Goal: Task Accomplishment & Management: Complete application form

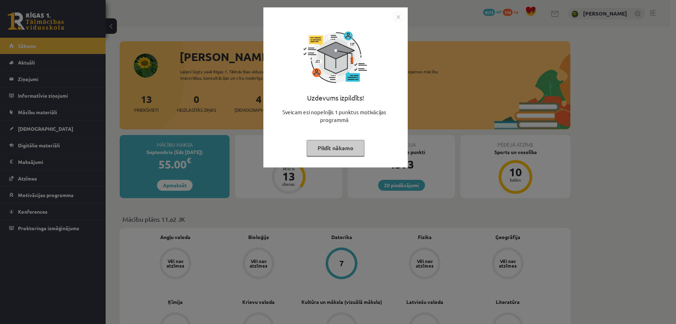
click at [398, 17] on img "Close" at bounding box center [398, 17] width 11 height 11
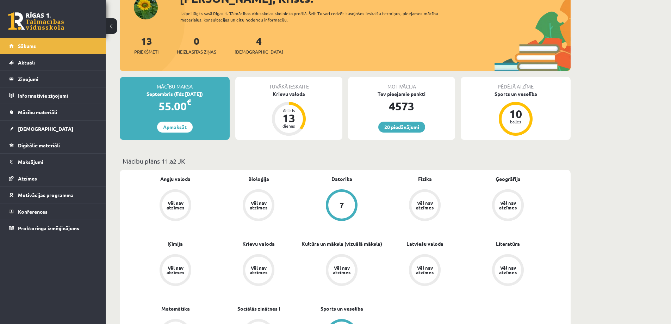
scroll to position [70, 0]
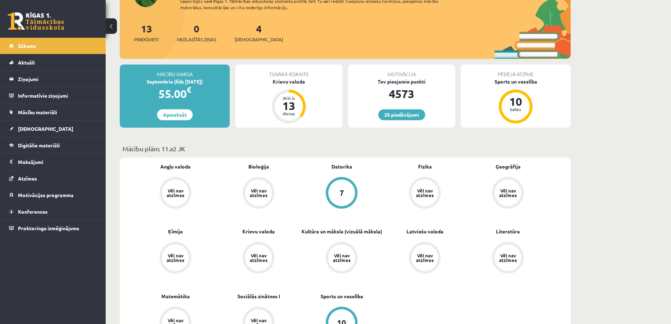
click at [183, 191] on div "Vēl nav atzīmes" at bounding box center [176, 192] width 20 height 9
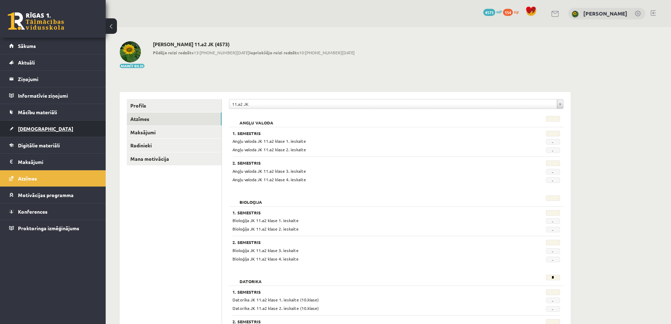
click at [42, 127] on link "[DEMOGRAPHIC_DATA]" at bounding box center [53, 128] width 88 height 16
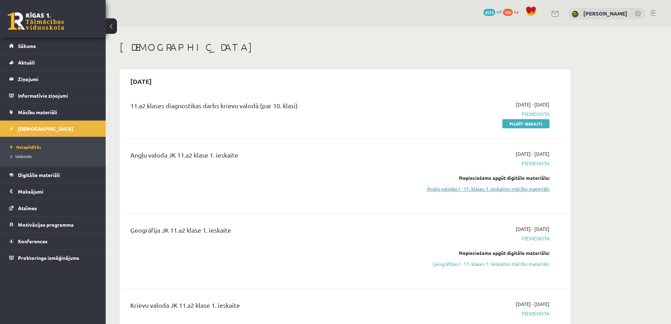
click at [515, 190] on link "Angļu valodas I - 11. klases 1. ieskaites mācību materiāls" at bounding box center [483, 188] width 133 height 7
click at [469, 188] on link "Angļu valodas I - 11. klases 1. ieskaites mācību materiāls" at bounding box center [483, 188] width 133 height 7
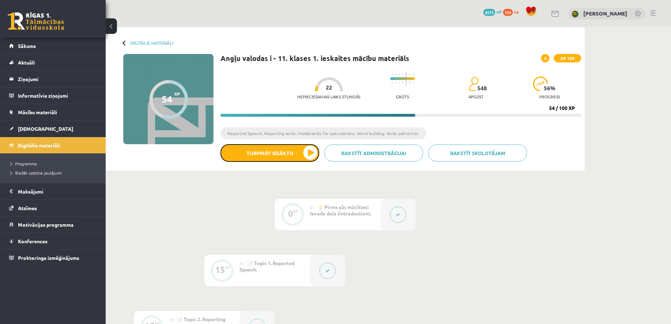
click at [271, 158] on button "Turpināt iesākto" at bounding box center [269, 153] width 99 height 18
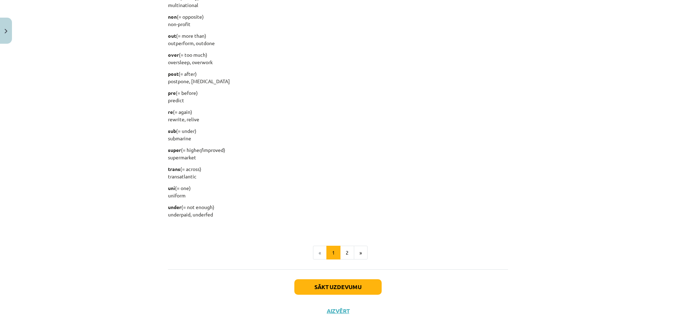
scroll to position [827, 0]
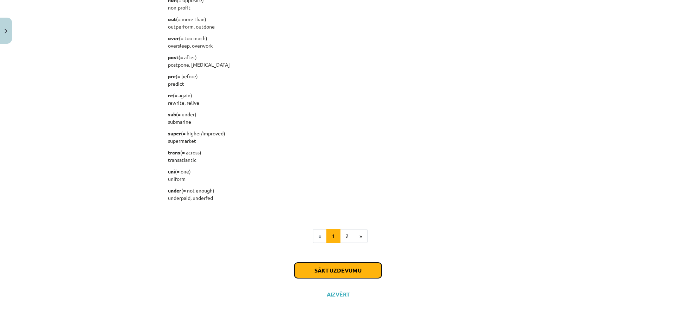
click at [344, 271] on button "Sākt uzdevumu" at bounding box center [337, 269] width 87 height 15
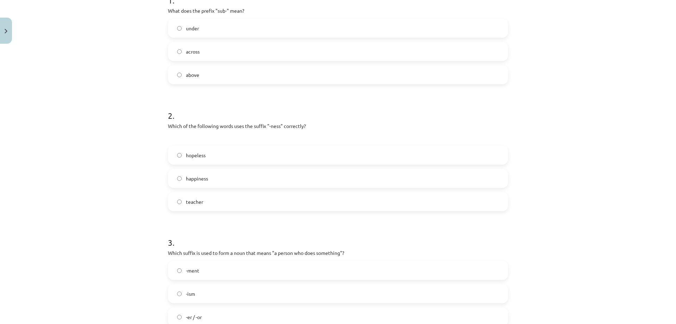
scroll to position [161, 0]
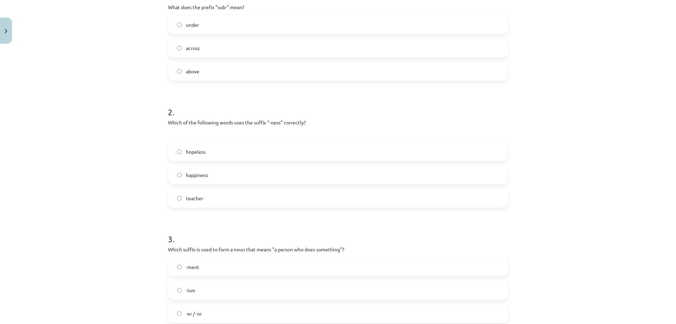
click at [214, 23] on label "under" at bounding box center [338, 25] width 339 height 18
click at [212, 175] on label "happiness" at bounding box center [338, 175] width 339 height 18
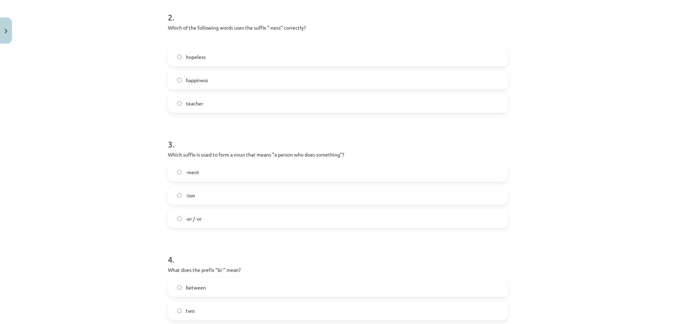
scroll to position [266, 0]
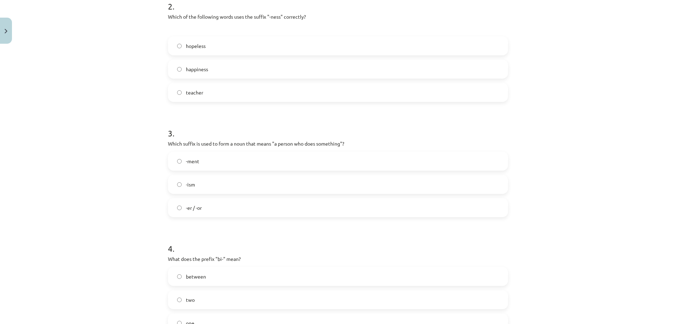
click at [209, 212] on label "-er / -or" at bounding box center [338, 208] width 339 height 18
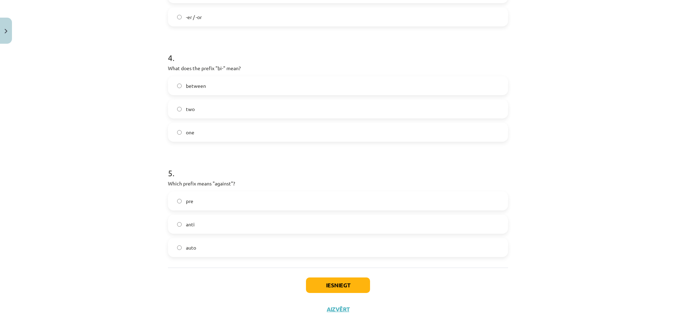
scroll to position [472, 0]
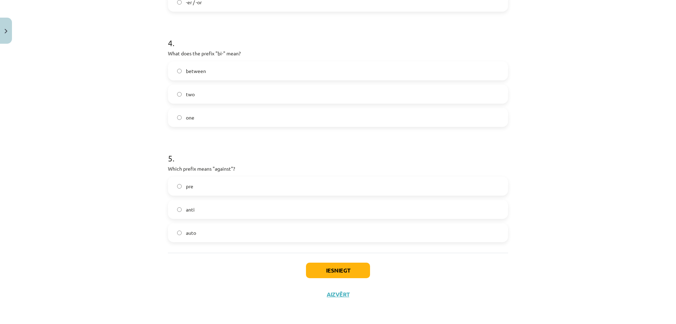
click at [215, 98] on label "two" at bounding box center [338, 94] width 339 height 18
click at [201, 210] on label "anti" at bounding box center [338, 209] width 339 height 18
click at [324, 274] on button "Iesniegt" at bounding box center [338, 269] width 64 height 15
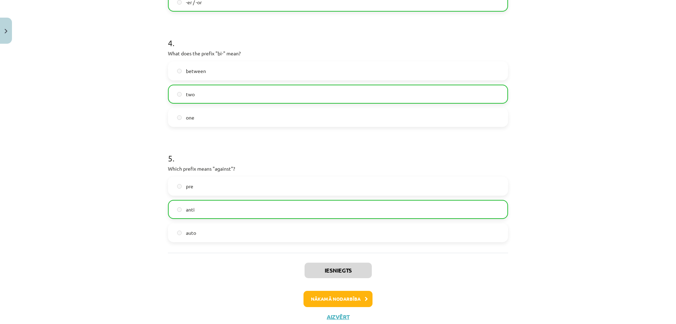
scroll to position [494, 0]
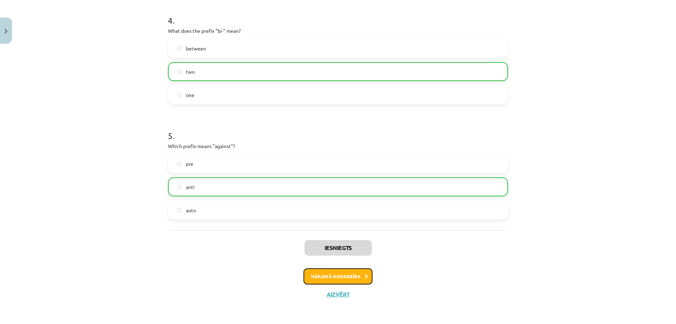
click at [341, 278] on button "Nākamā nodarbība" at bounding box center [338, 276] width 69 height 16
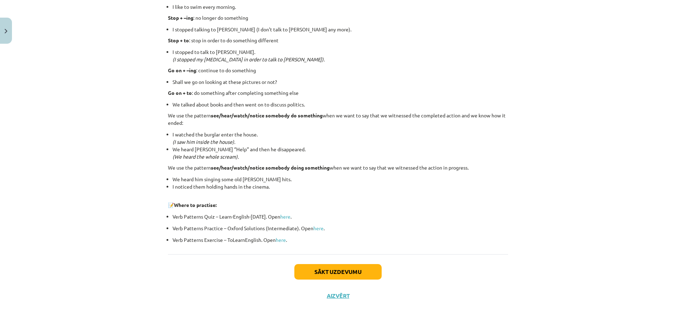
scroll to position [878, 0]
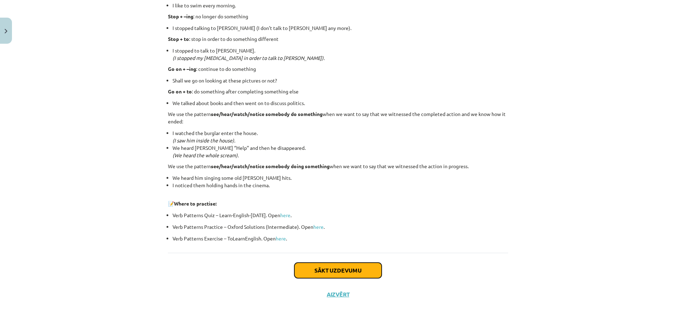
click at [309, 267] on button "Sākt uzdevumu" at bounding box center [337, 269] width 87 height 15
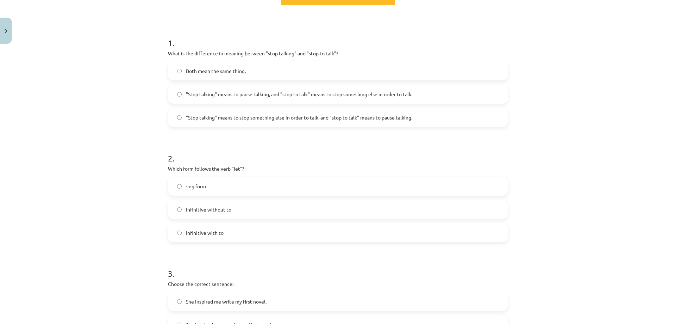
scroll to position [103, 0]
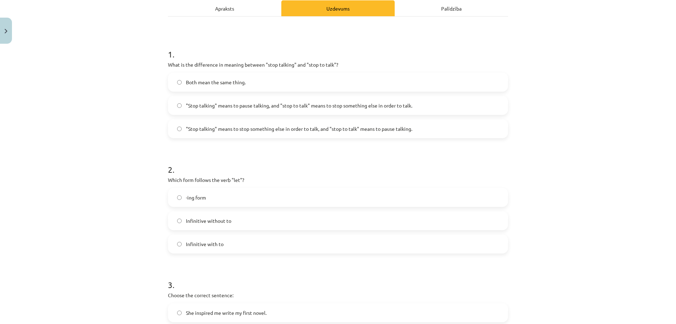
click at [351, 106] on span ""Stop talking" means to pause talking, and "stop to talk" means to stop somethi…" at bounding box center [299, 105] width 226 height 7
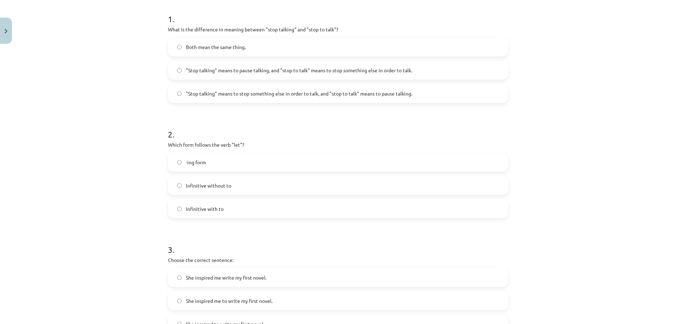
scroll to position [174, 0]
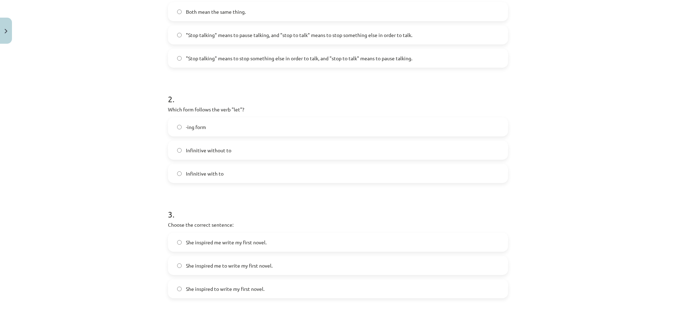
click at [241, 150] on label "Infinitive without to" at bounding box center [338, 150] width 339 height 18
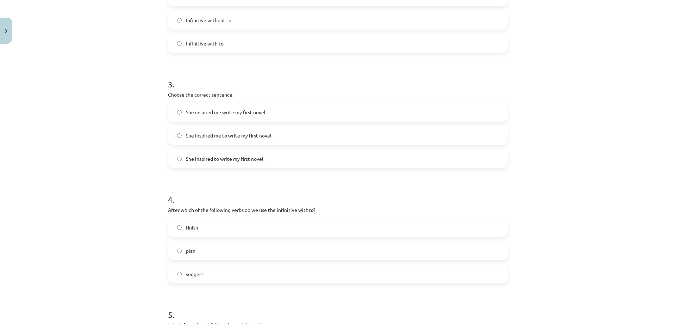
scroll to position [315, 0]
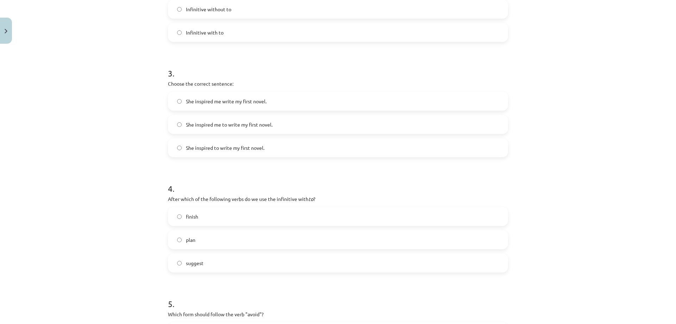
click at [241, 122] on span "She inspired me to write my first novel." at bounding box center [229, 124] width 87 height 7
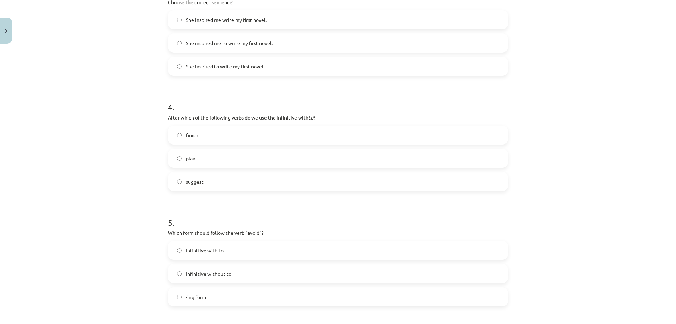
scroll to position [385, 0]
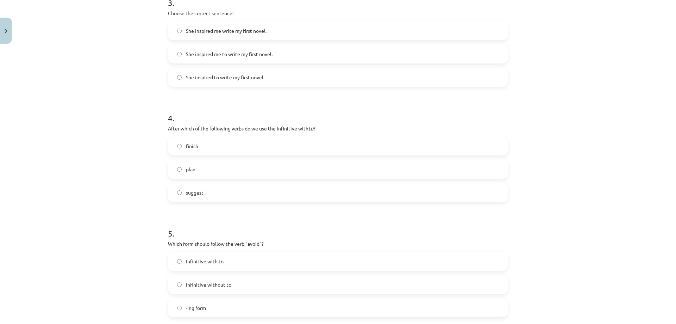
click at [203, 165] on label "plan" at bounding box center [338, 169] width 339 height 18
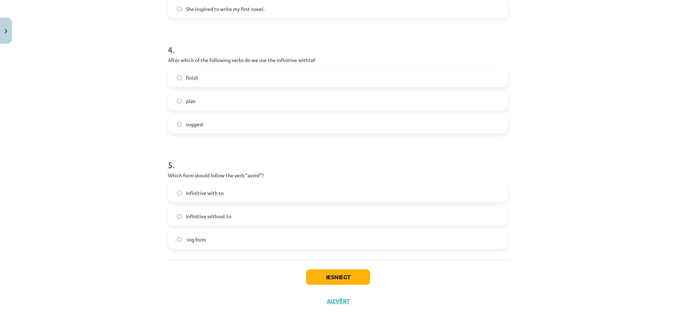
scroll to position [455, 0]
click at [210, 234] on label "-ing form" at bounding box center [338, 237] width 339 height 18
click at [343, 277] on button "Iesniegt" at bounding box center [338, 274] width 64 height 15
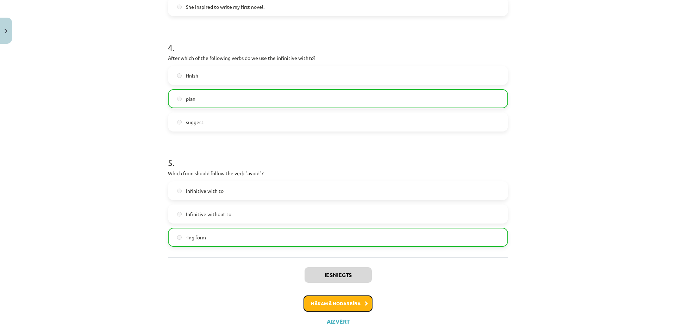
click at [343, 302] on button "Nākamā nodarbība" at bounding box center [338, 303] width 69 height 16
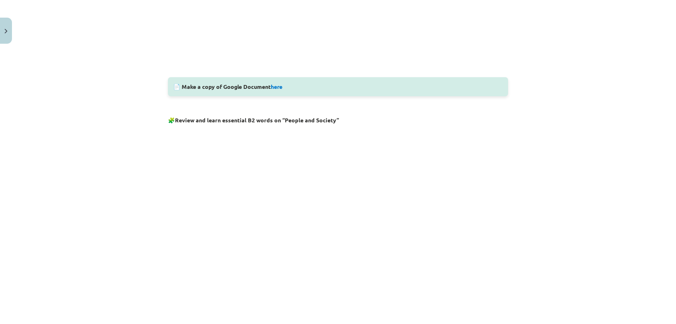
scroll to position [352, 0]
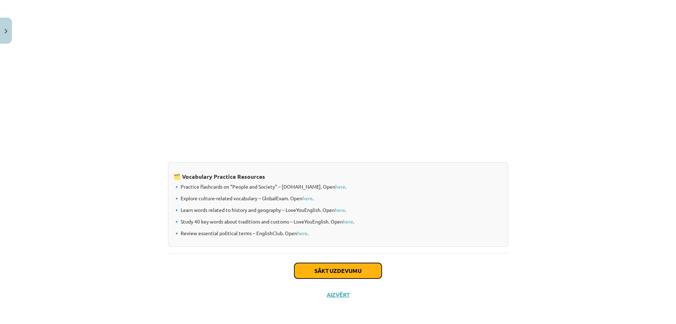
click at [318, 268] on button "Sākt uzdevumu" at bounding box center [337, 270] width 87 height 15
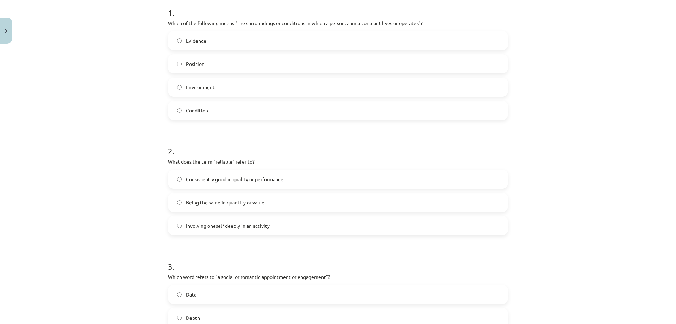
scroll to position [158, 0]
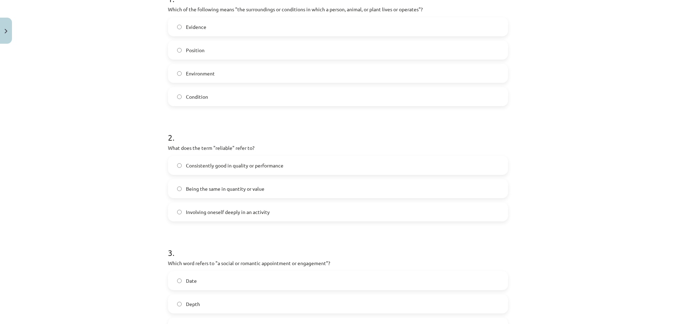
click at [210, 76] on span "Environment" at bounding box center [200, 73] width 29 height 7
click at [226, 161] on label "Consistently good in quality or performance" at bounding box center [338, 165] width 339 height 18
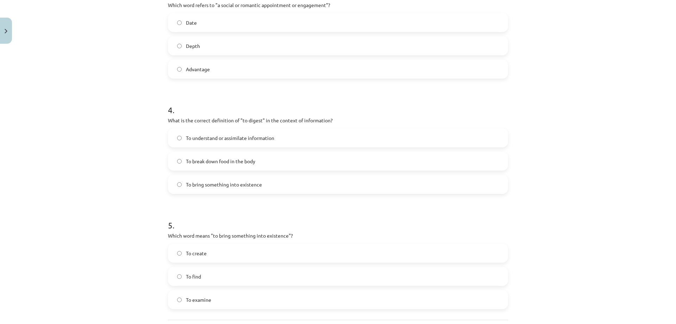
scroll to position [405, 0]
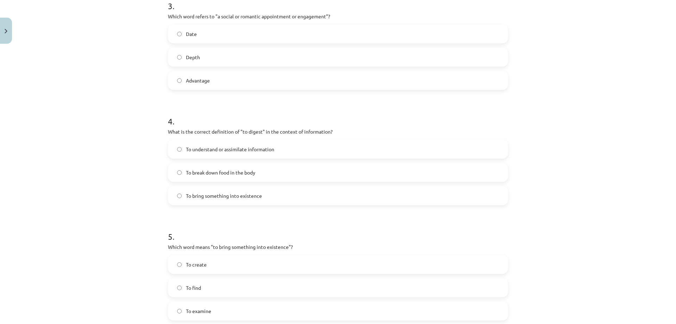
click at [194, 35] on span "Date" at bounding box center [191, 33] width 11 height 7
click at [256, 150] on span "To understand or assimilate information" at bounding box center [230, 148] width 88 height 7
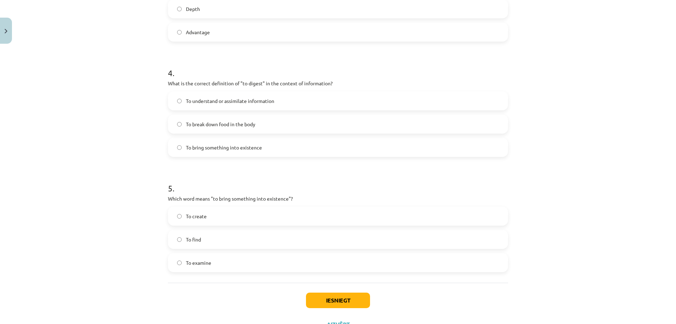
scroll to position [475, 0]
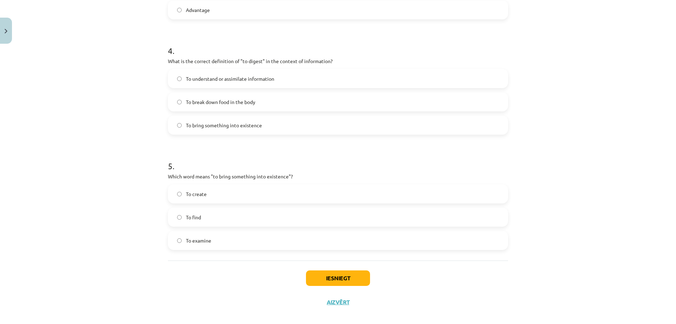
click at [213, 195] on label "To create" at bounding box center [338, 194] width 339 height 18
click at [335, 278] on button "Iesniegt" at bounding box center [338, 277] width 64 height 15
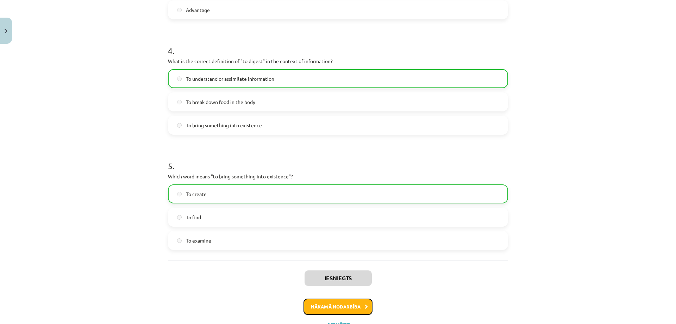
click at [340, 306] on button "Nākamā nodarbība" at bounding box center [338, 306] width 69 height 16
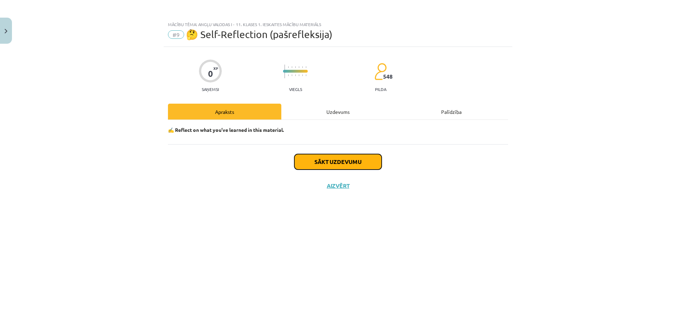
click at [349, 162] on button "Sākt uzdevumu" at bounding box center [337, 161] width 87 height 15
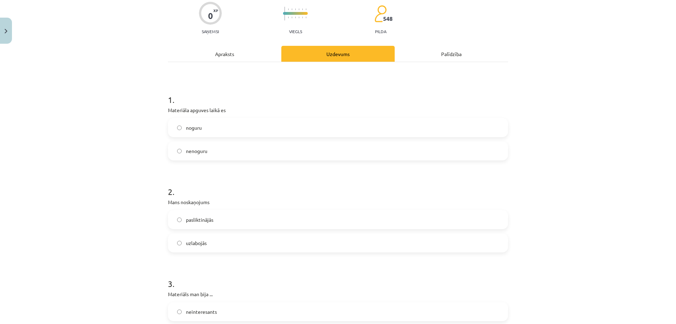
scroll to position [70, 0]
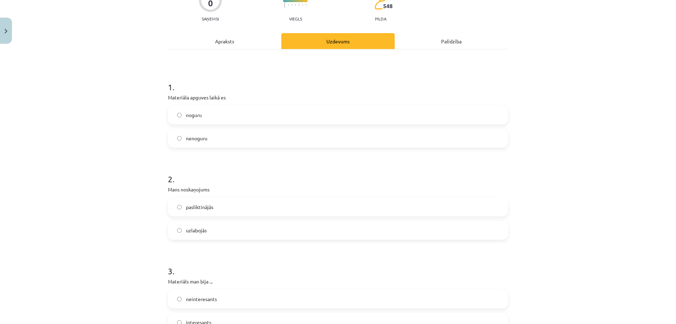
click at [193, 141] on span "nenoguru" at bounding box center [196, 138] width 21 height 7
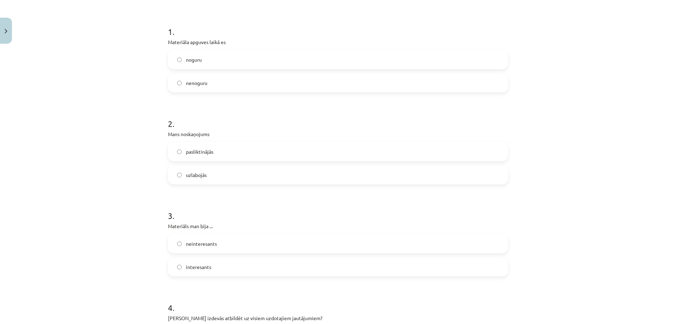
scroll to position [141, 0]
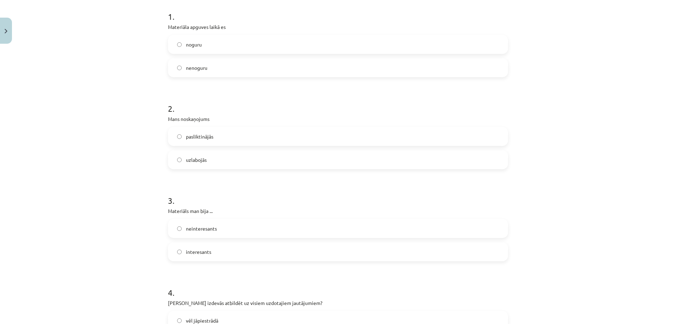
click at [232, 166] on label "uzlabojās" at bounding box center [338, 160] width 339 height 18
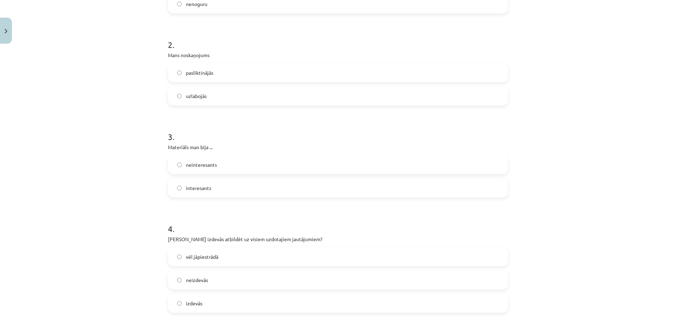
scroll to position [211, 0]
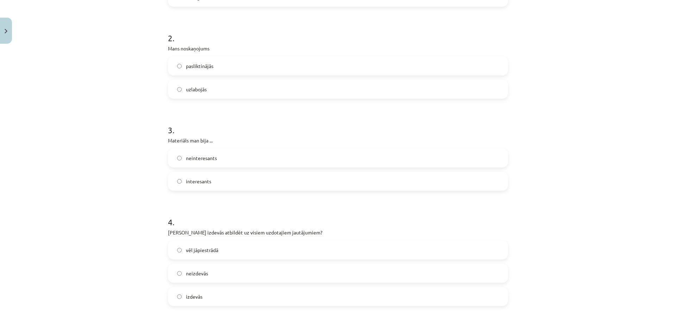
click at [218, 182] on label "interesants" at bounding box center [338, 181] width 339 height 18
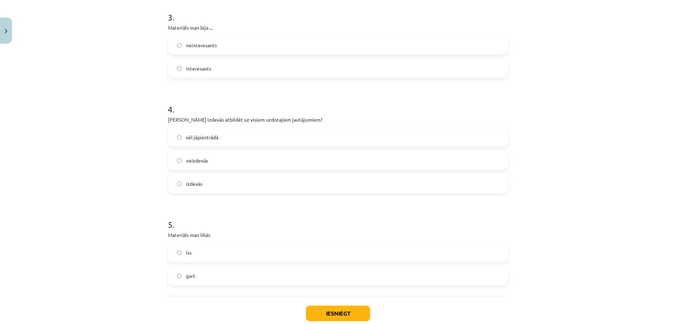
scroll to position [352, 0]
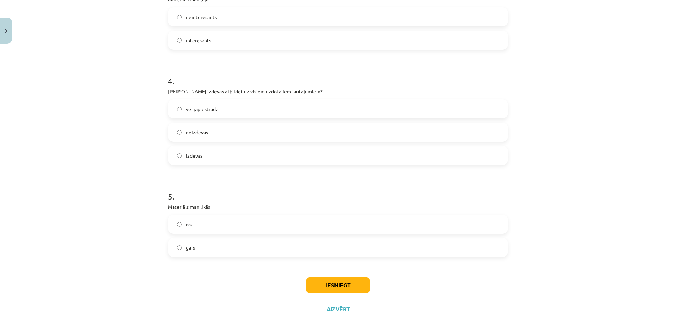
click at [243, 111] on label "vēl jāpiestrādā" at bounding box center [338, 109] width 339 height 18
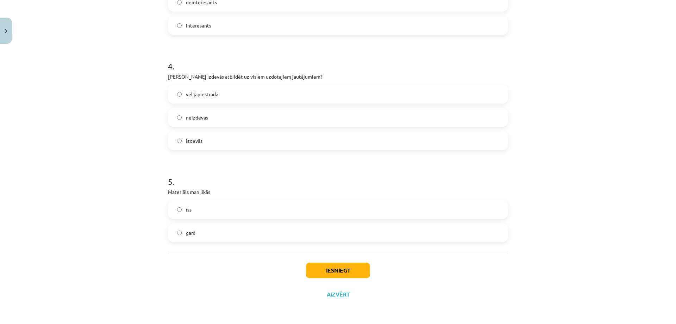
click at [208, 230] on label "garš" at bounding box center [338, 233] width 339 height 18
click at [329, 272] on button "Iesniegt" at bounding box center [338, 269] width 64 height 15
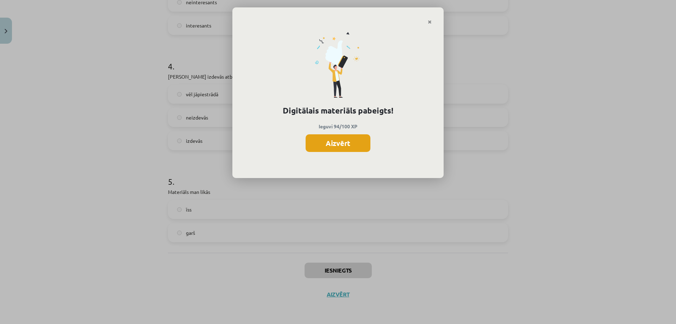
click at [344, 142] on button "Aizvērt" at bounding box center [338, 143] width 65 height 18
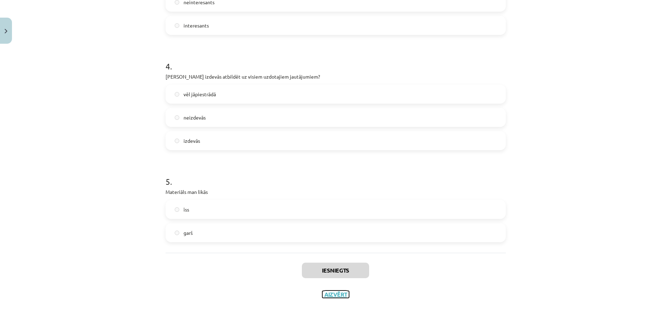
click at [338, 296] on button "Aizvērt" at bounding box center [335, 294] width 27 height 7
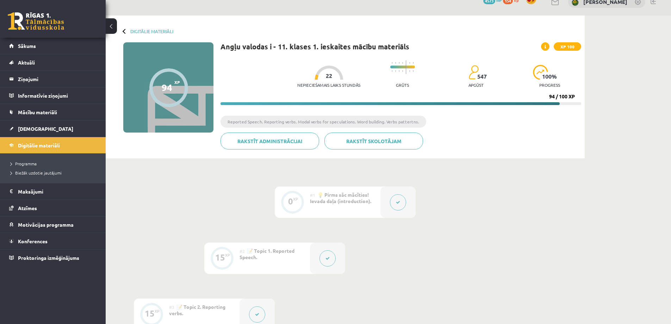
scroll to position [0, 0]
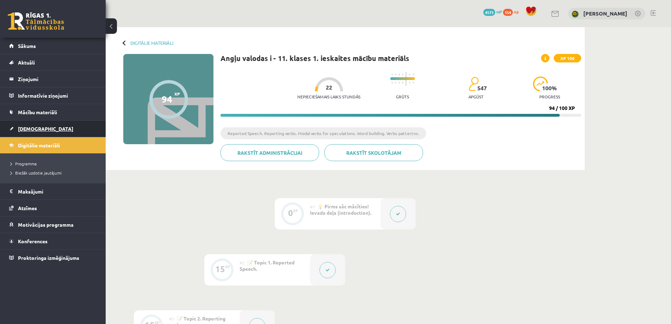
click at [20, 131] on span "[DEMOGRAPHIC_DATA]" at bounding box center [45, 128] width 55 height 6
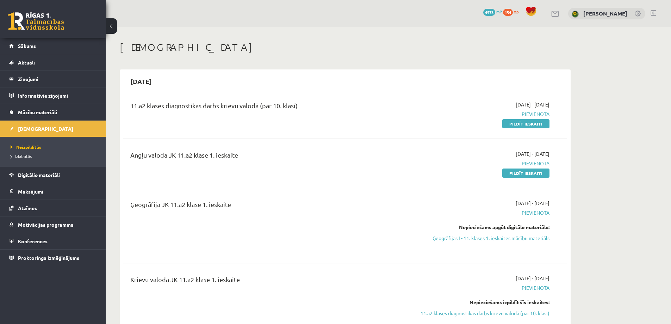
click at [654, 13] on link at bounding box center [652, 13] width 5 height 6
